Goal: Information Seeking & Learning: Learn about a topic

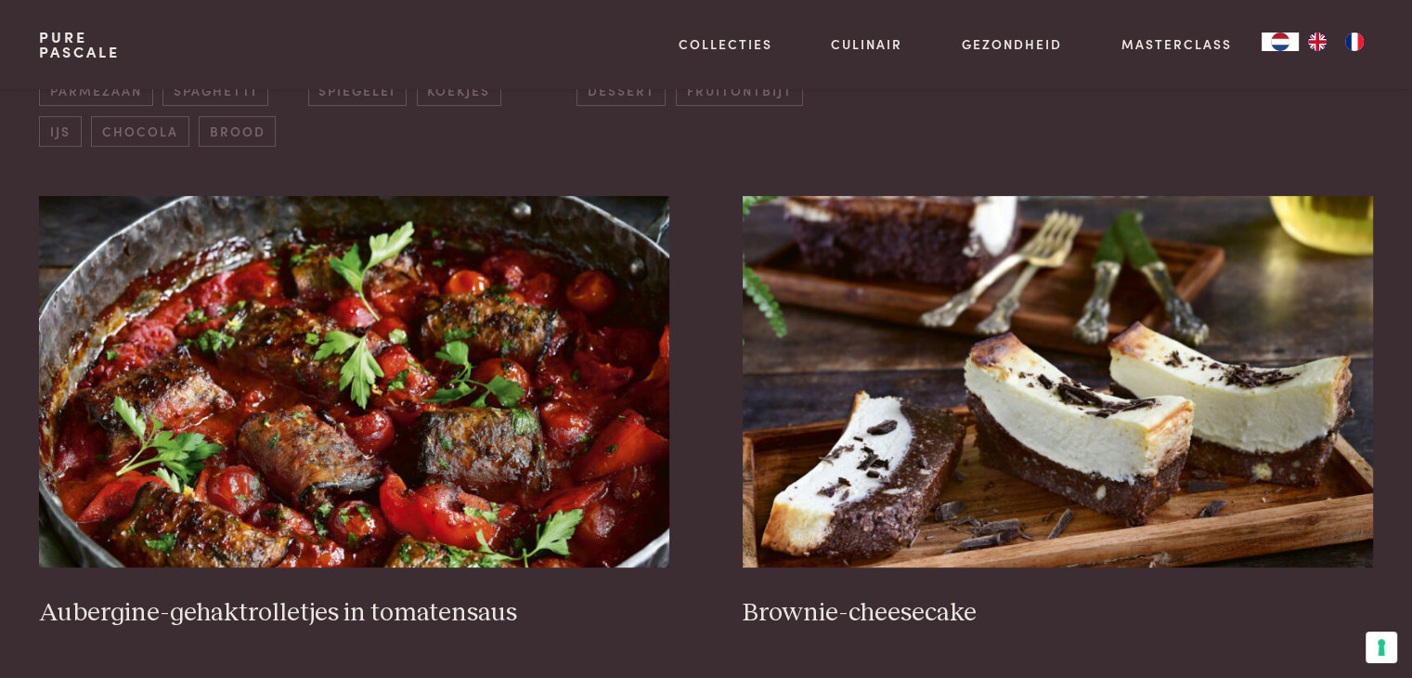
scroll to position [706, 0]
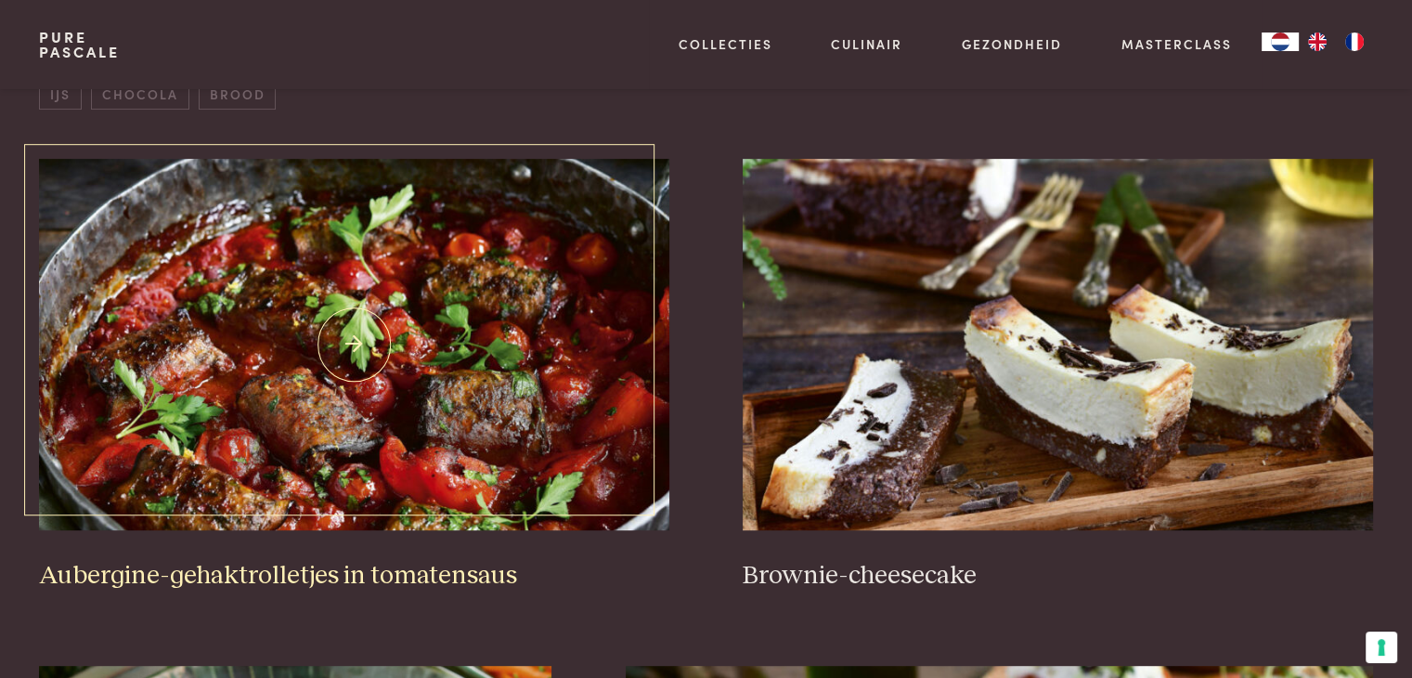
click at [229, 352] on img at bounding box center [354, 344] width 630 height 371
drag, startPoint x: 229, startPoint y: 352, endPoint x: 270, endPoint y: 348, distance: 41.0
click at [270, 348] on img at bounding box center [354, 344] width 630 height 371
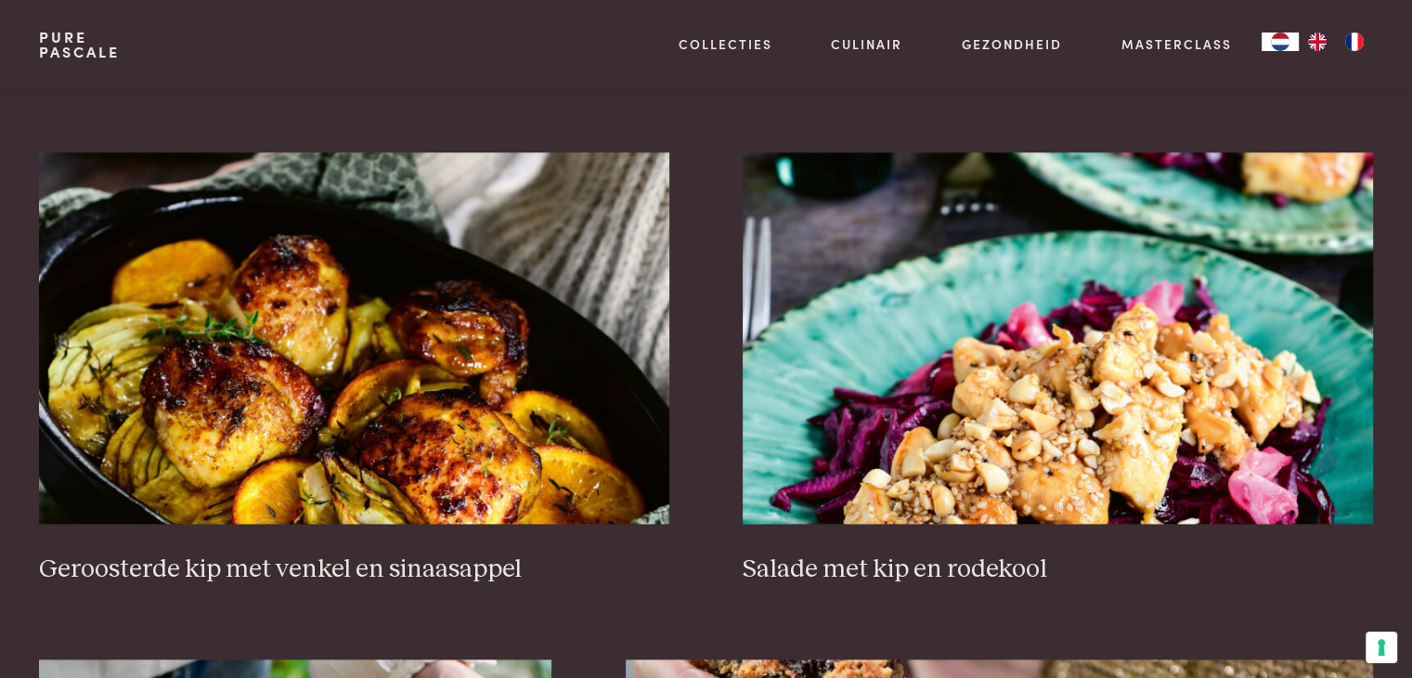
scroll to position [2303, 0]
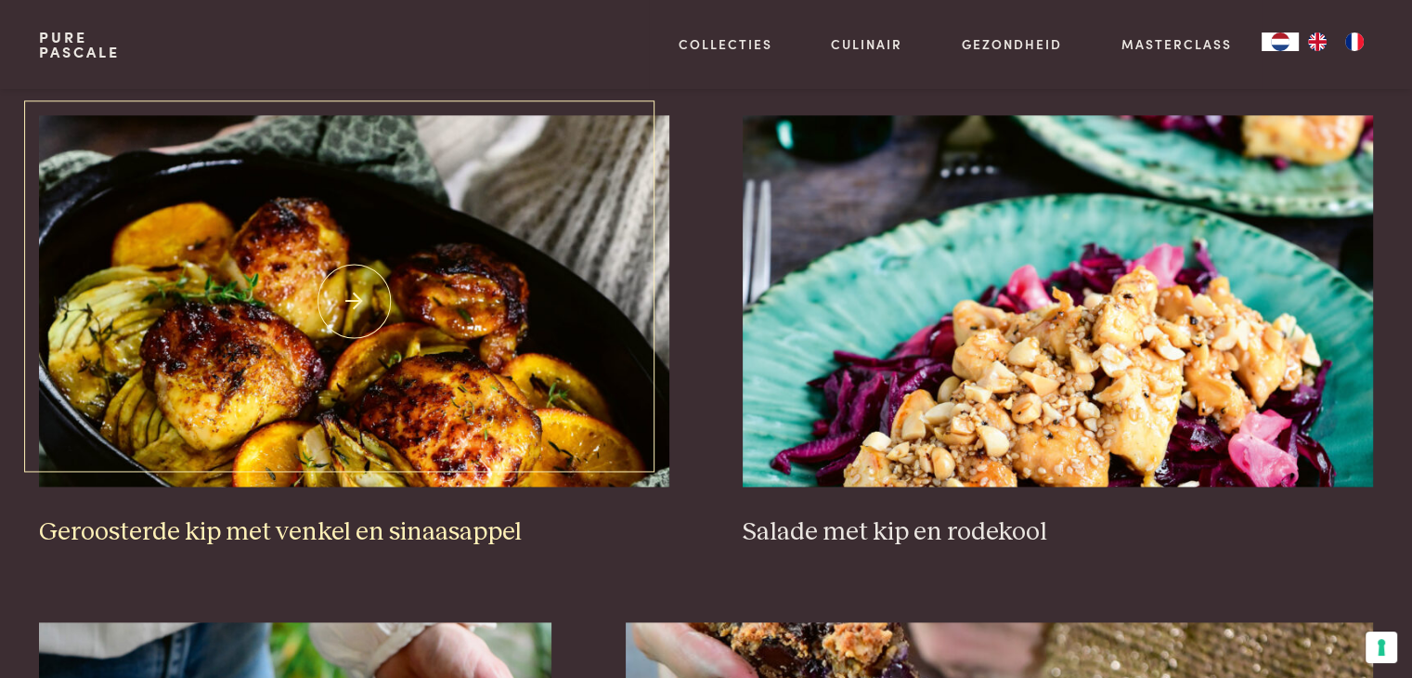
click at [92, 293] on img at bounding box center [354, 300] width 630 height 371
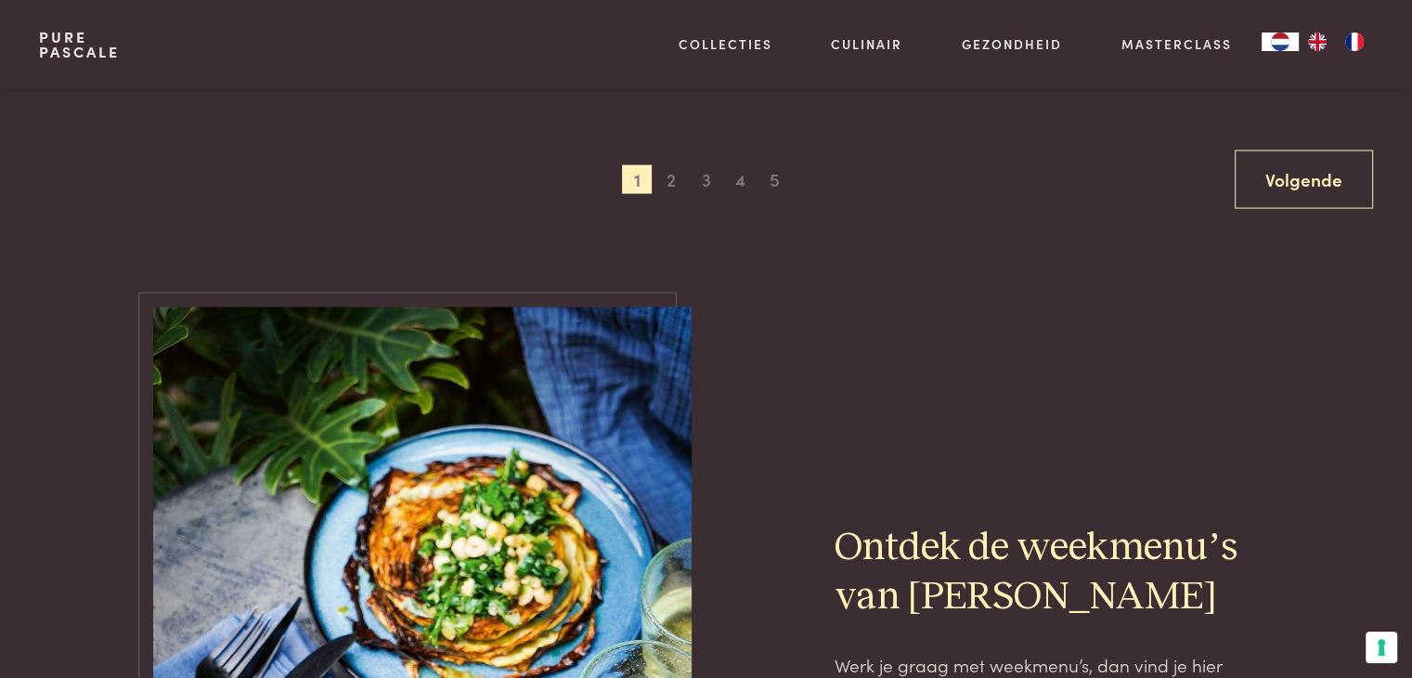
scroll to position [3751, 0]
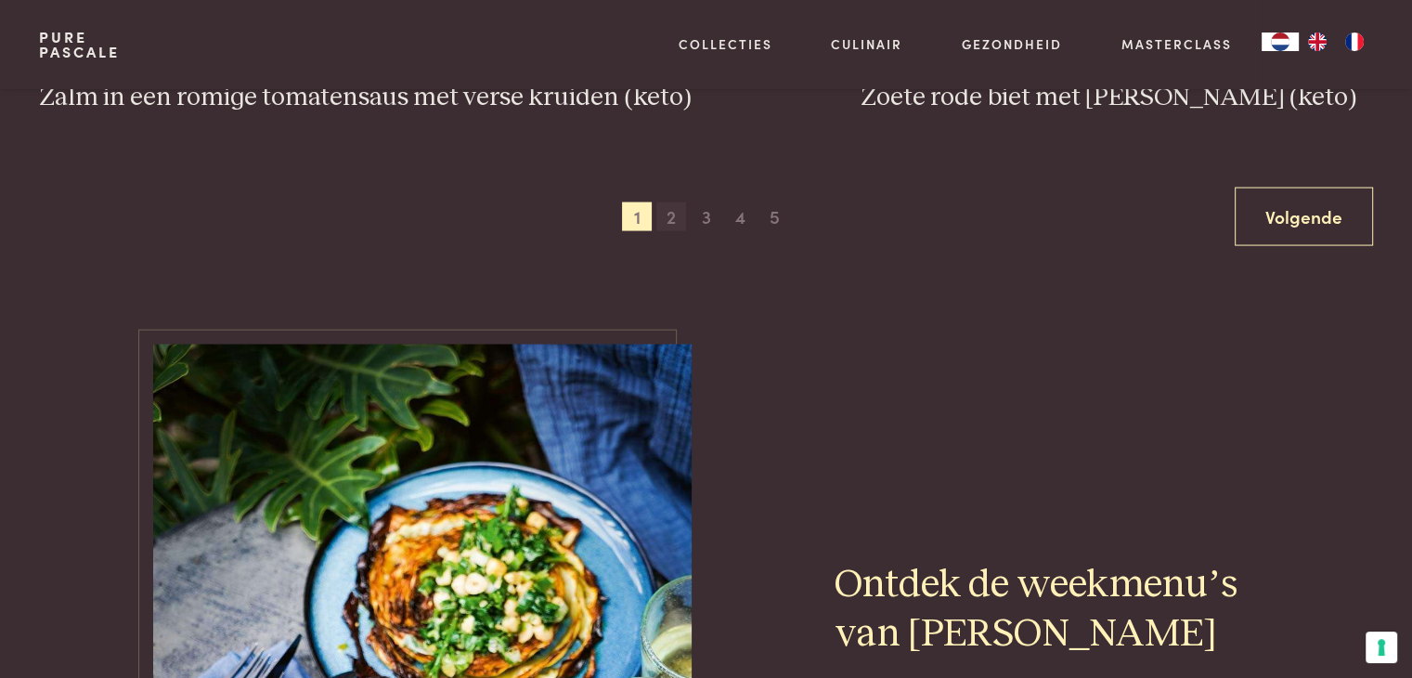
click at [673, 218] on span "2" at bounding box center [672, 217] width 30 height 30
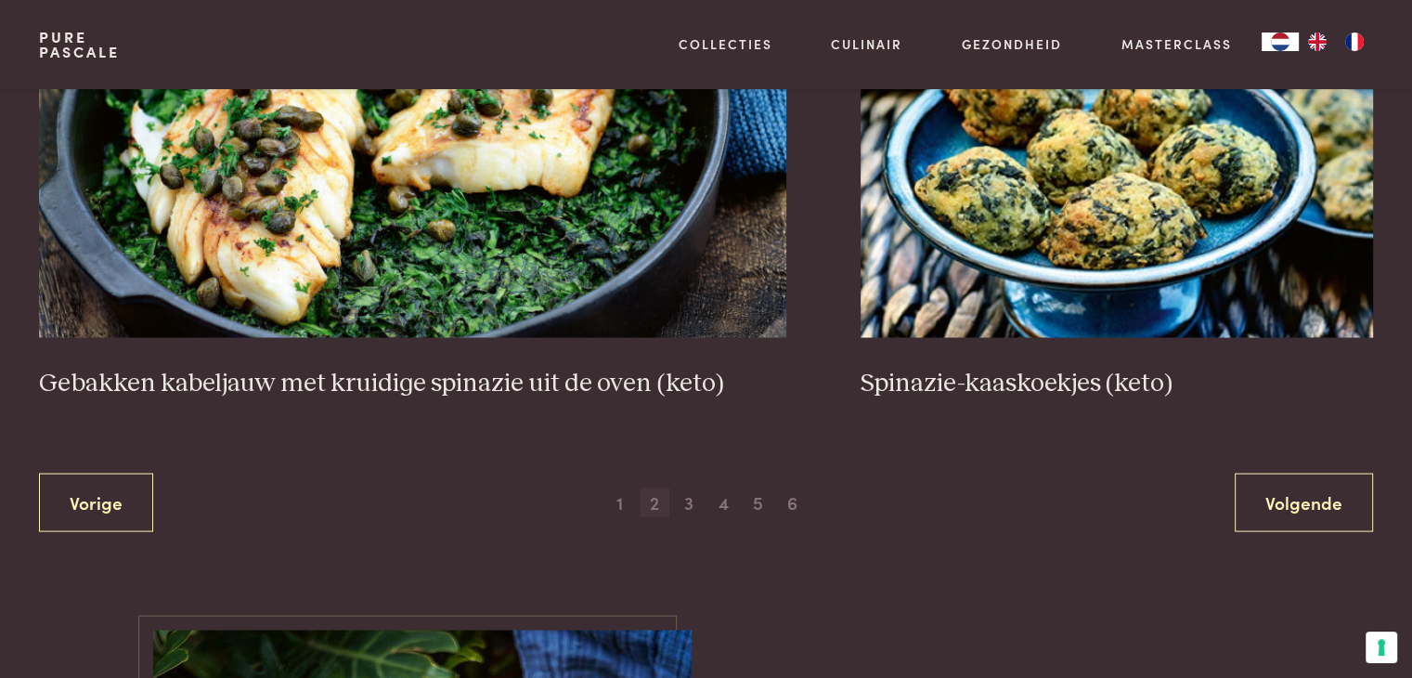
scroll to position [3509, 0]
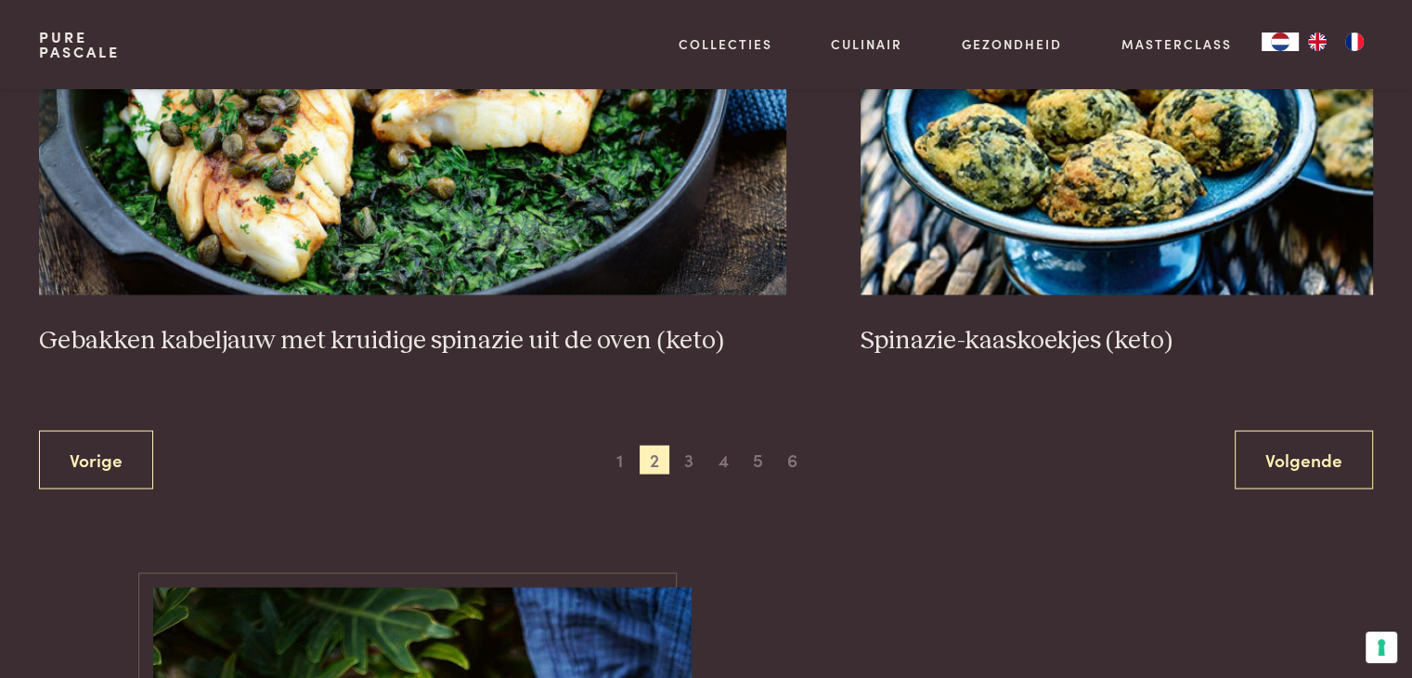
click at [706, 433] on div "Vorige 1 2 3 4 5 6 Volgende" at bounding box center [705, 459] width 1333 height 59
click at [684, 458] on span "3" at bounding box center [689, 460] width 30 height 30
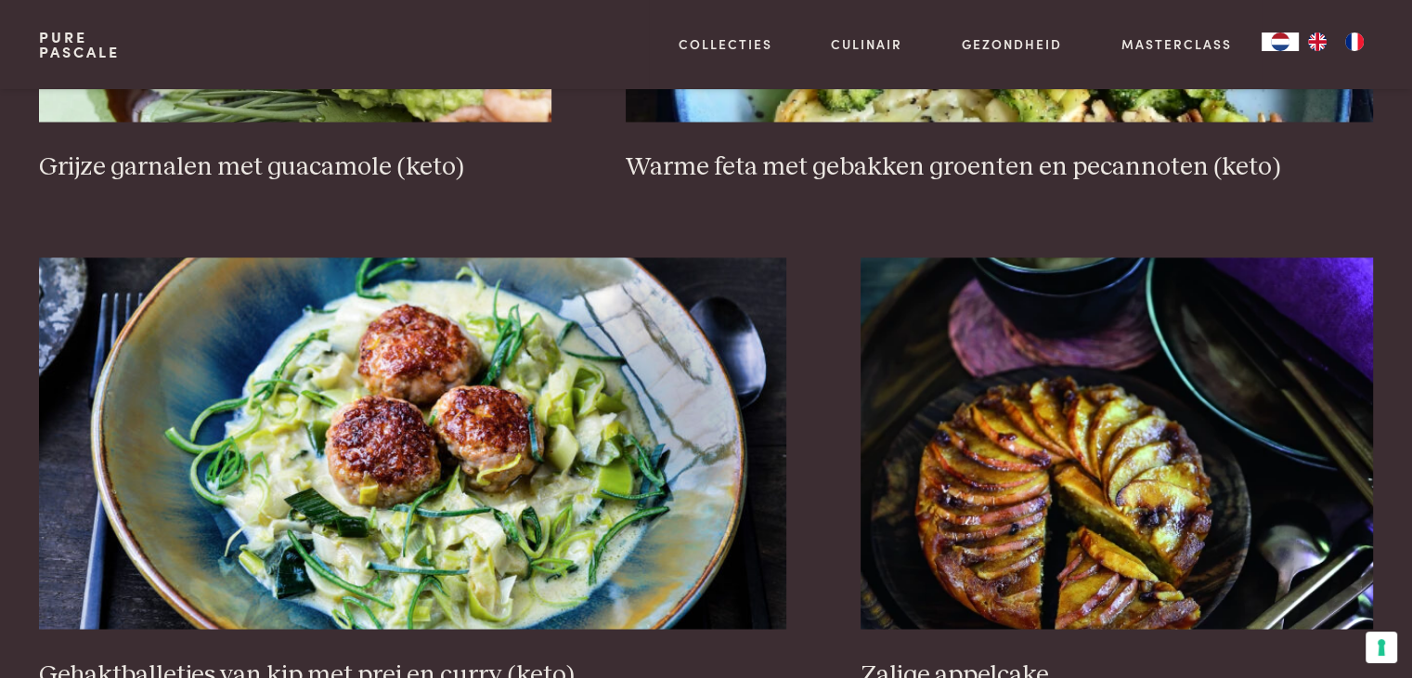
scroll to position [3323, 0]
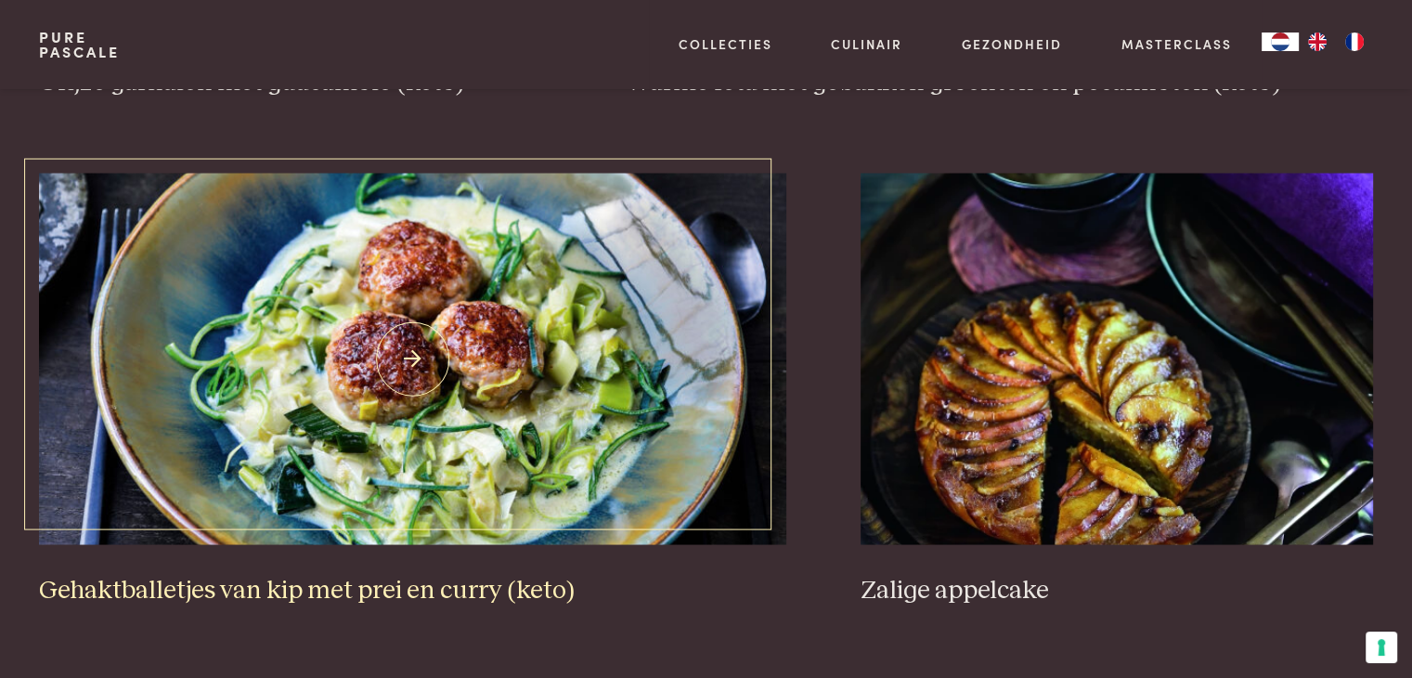
click at [477, 424] on img at bounding box center [413, 358] width 748 height 371
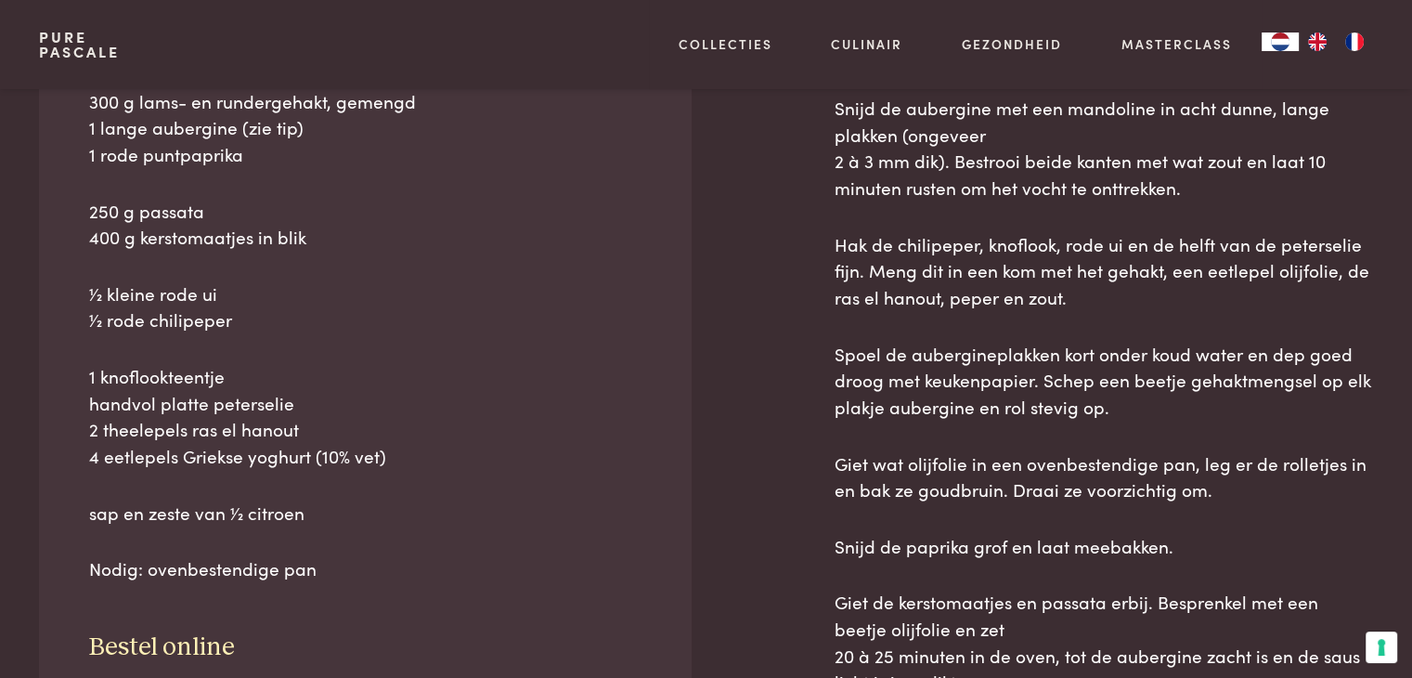
scroll to position [929, 0]
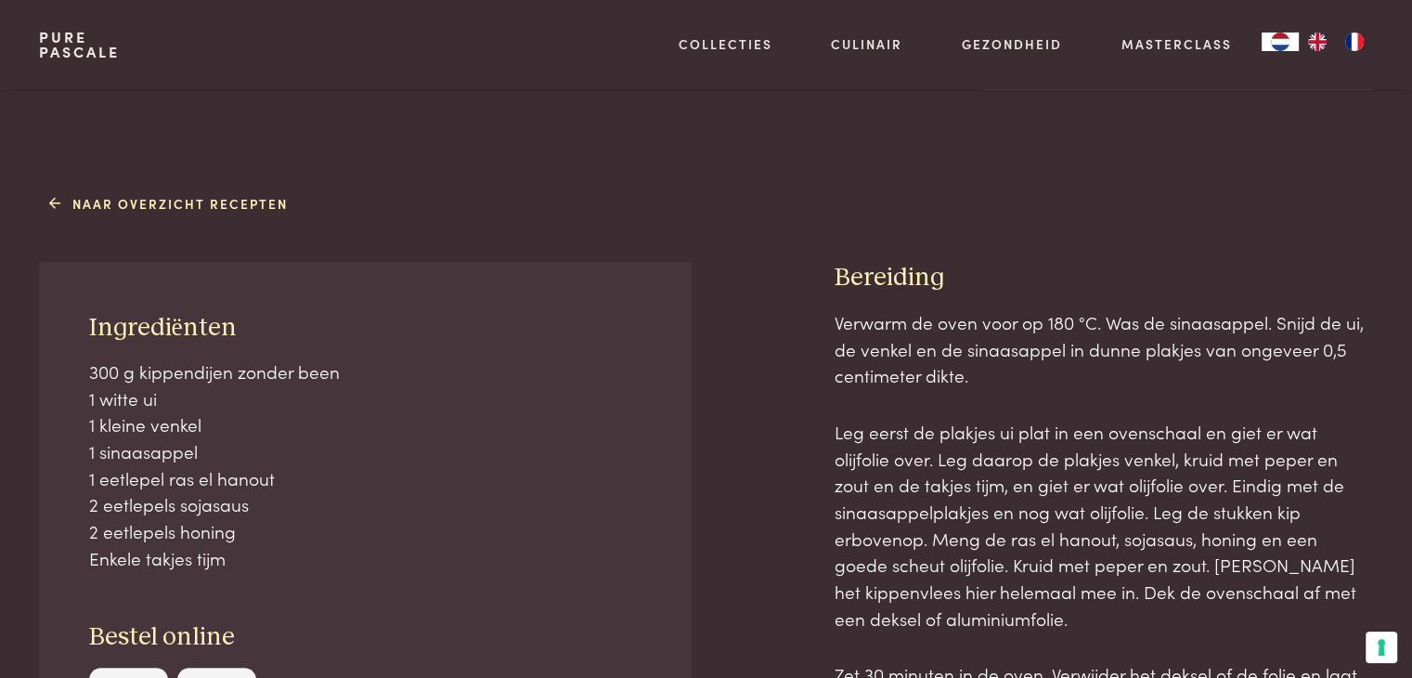
scroll to position [669, 0]
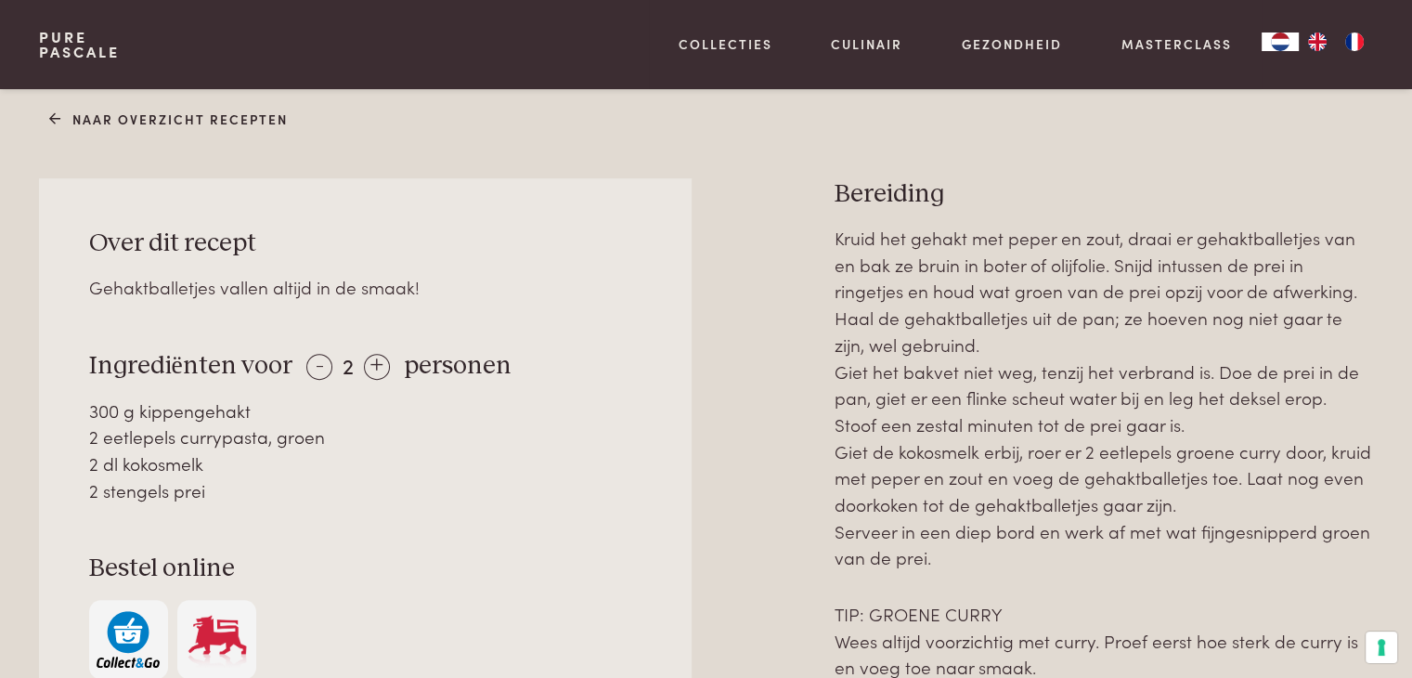
scroll to position [854, 0]
